Goal: Download file/media

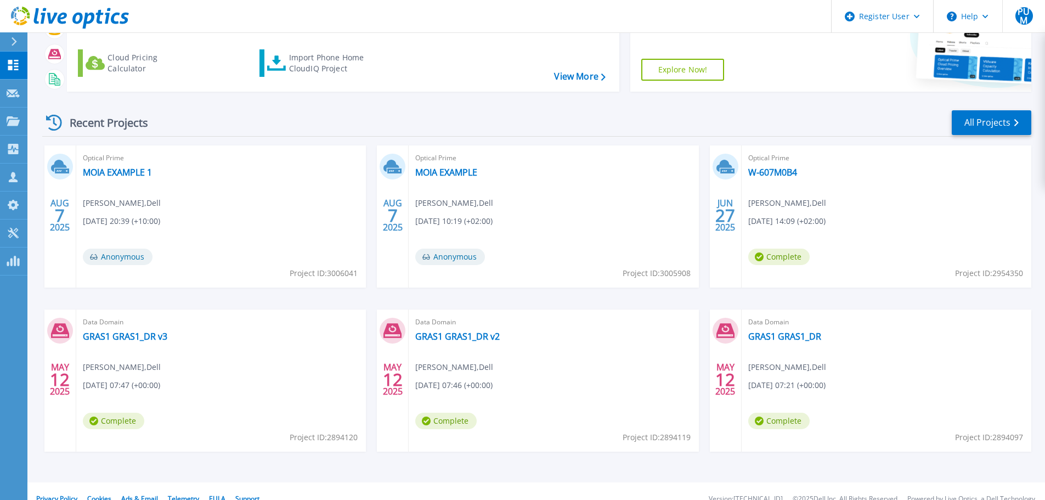
scroll to position [108, 0]
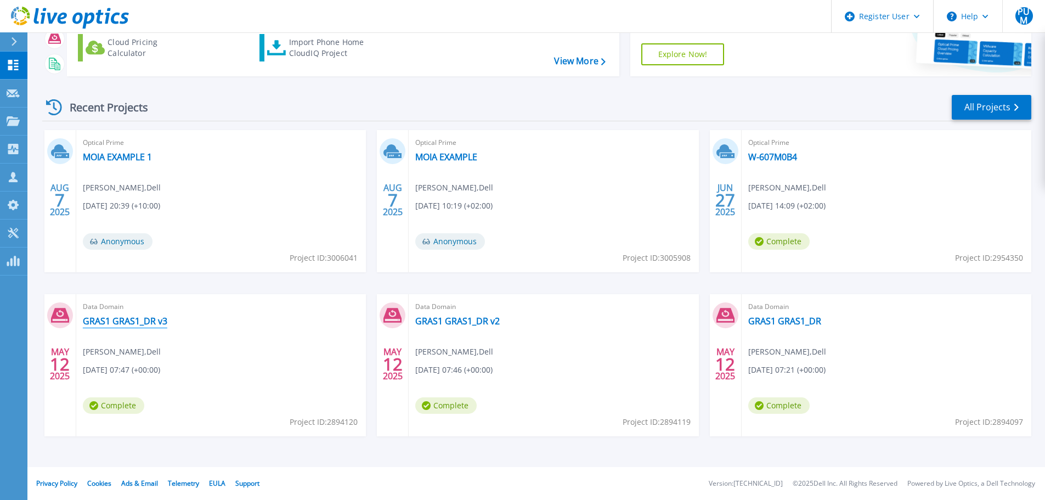
click at [144, 325] on link "GRAS1 GRAS1_DR v3" at bounding box center [125, 320] width 84 height 11
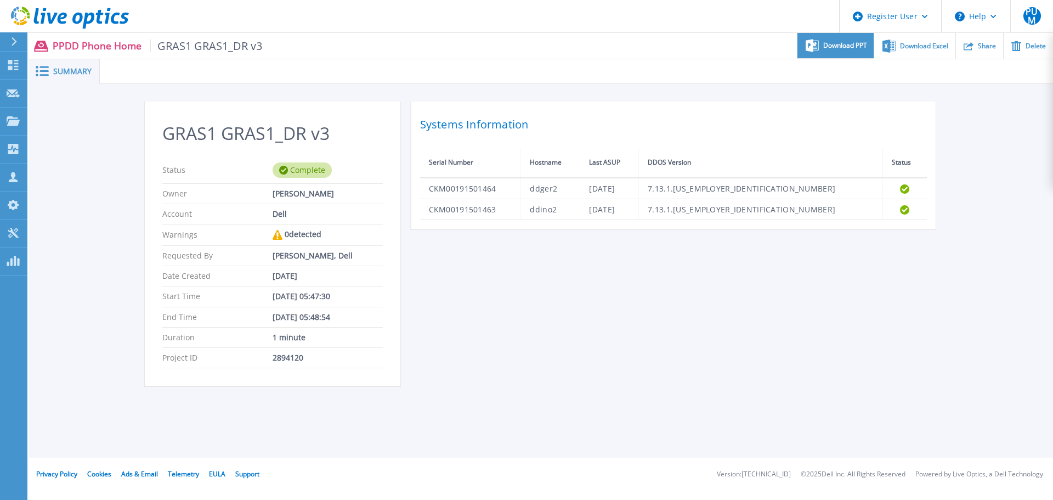
click at [837, 47] on span "Download PPT" at bounding box center [845, 45] width 44 height 7
click at [23, 69] on link "Dashboard Dashboard" at bounding box center [13, 66] width 27 height 28
